Goal: Transaction & Acquisition: Purchase product/service

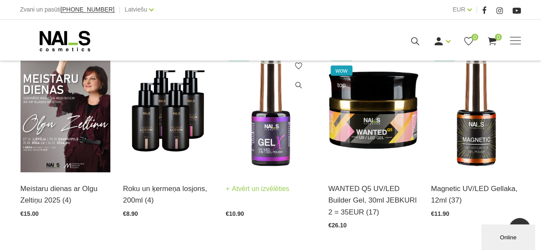
click at [257, 189] on link "Atvērt un izvēlēties" at bounding box center [258, 189] width 64 height 12
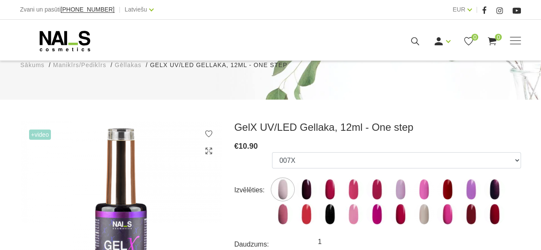
scroll to position [86, 0]
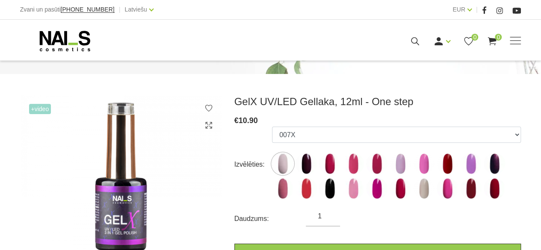
click at [75, 38] on icon at bounding box center [65, 40] width 90 height 21
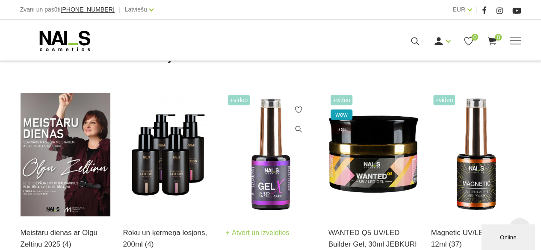
scroll to position [171, 0]
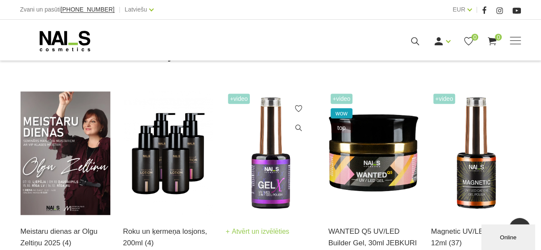
click at [249, 236] on link "Atvērt un izvēlēties" at bounding box center [258, 232] width 64 height 12
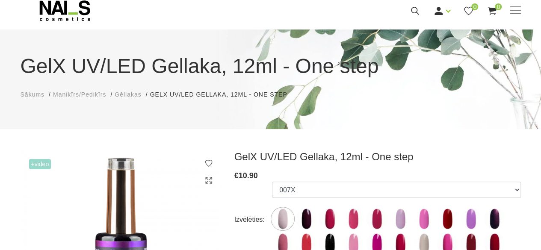
scroll to position [43, 0]
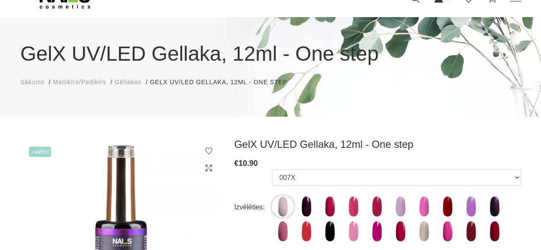
click at [84, 83] on span "Manikīrs/Pedikīrs" at bounding box center [79, 82] width 53 height 7
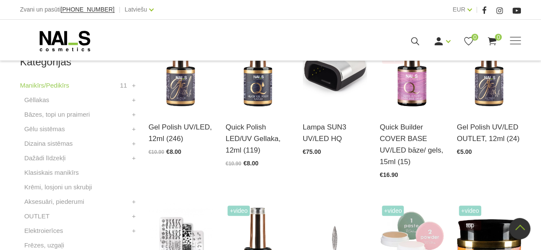
scroll to position [257, 0]
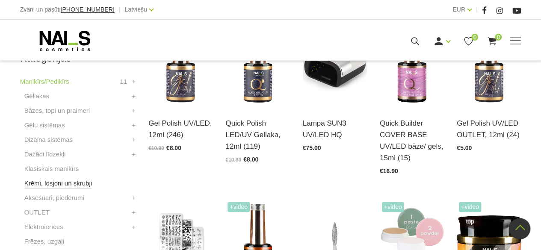
click at [42, 183] on link "Krēmi, losjoni un skrubji" at bounding box center [58, 183] width 68 height 10
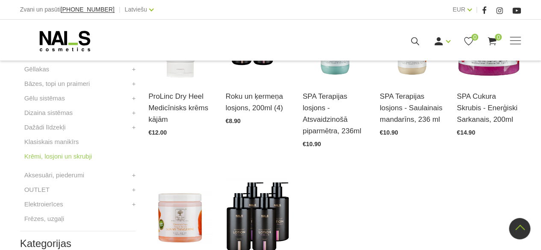
scroll to position [214, 0]
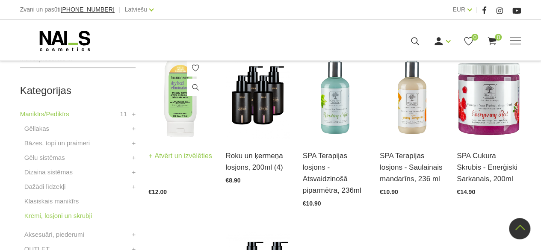
click at [184, 113] on img at bounding box center [180, 95] width 64 height 89
